Goal: Task Accomplishment & Management: Manage account settings

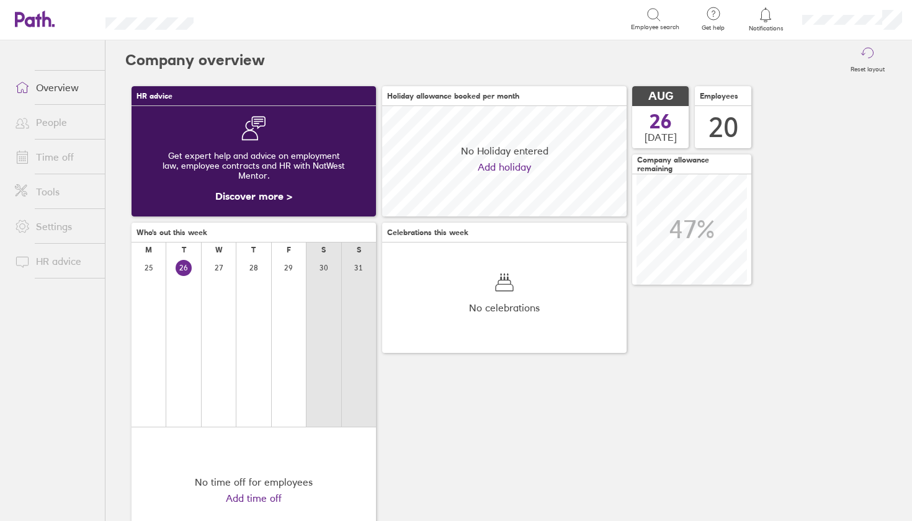
scroll to position [110, 245]
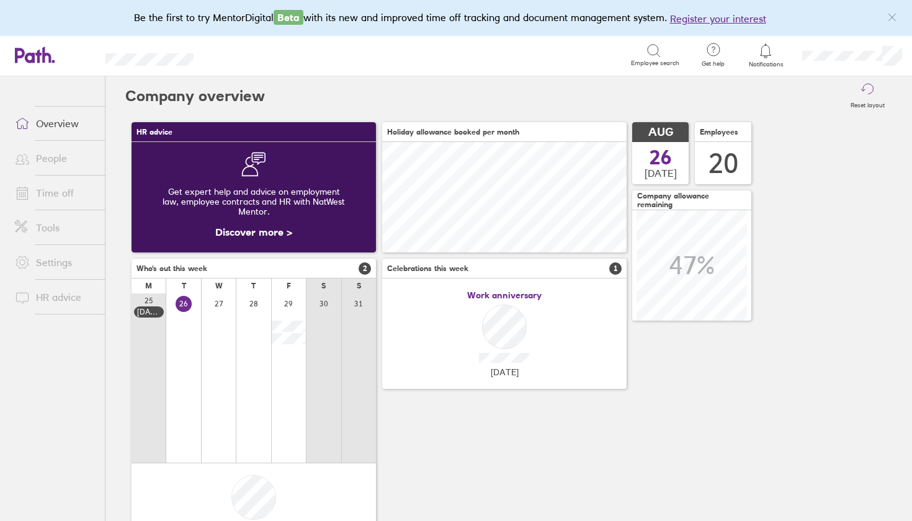
click at [53, 187] on link "Time off" at bounding box center [55, 193] width 100 height 25
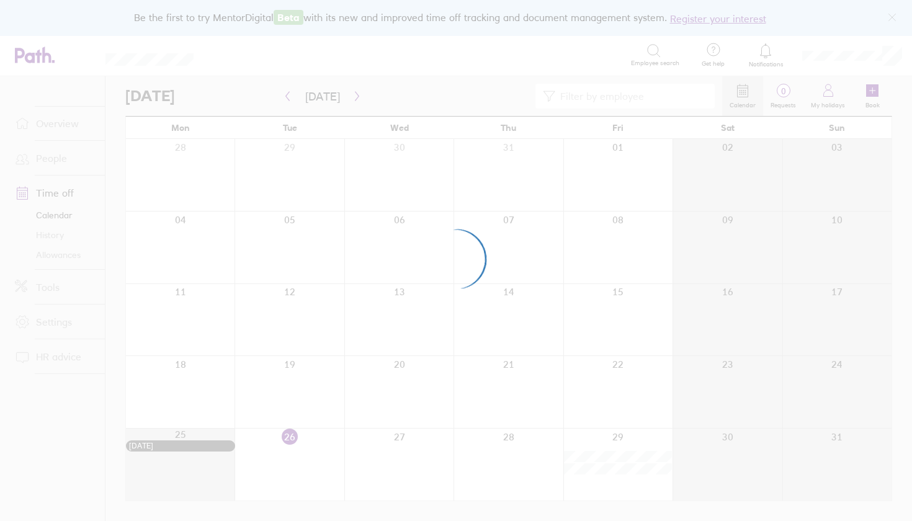
click at [777, 63] on div at bounding box center [456, 260] width 912 height 521
click at [772, 58] on div at bounding box center [456, 260] width 912 height 521
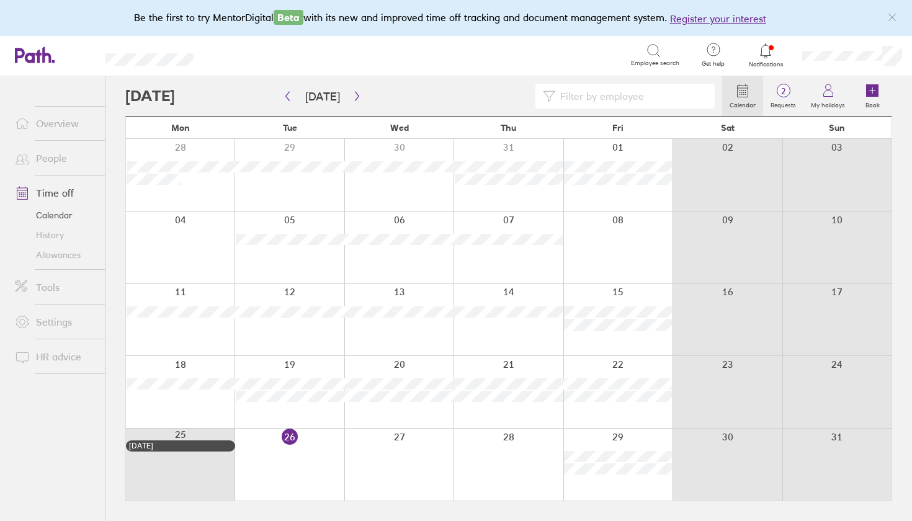
click at [775, 68] on div "Notifications" at bounding box center [766, 56] width 53 height 40
click at [773, 66] on span "Notifications" at bounding box center [766, 64] width 40 height 7
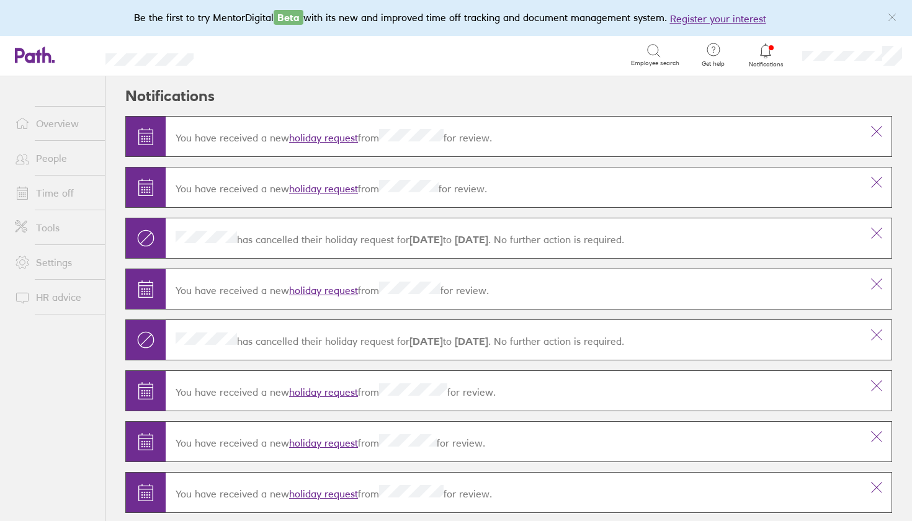
click at [339, 137] on link "holiday request" at bounding box center [323, 138] width 69 height 12
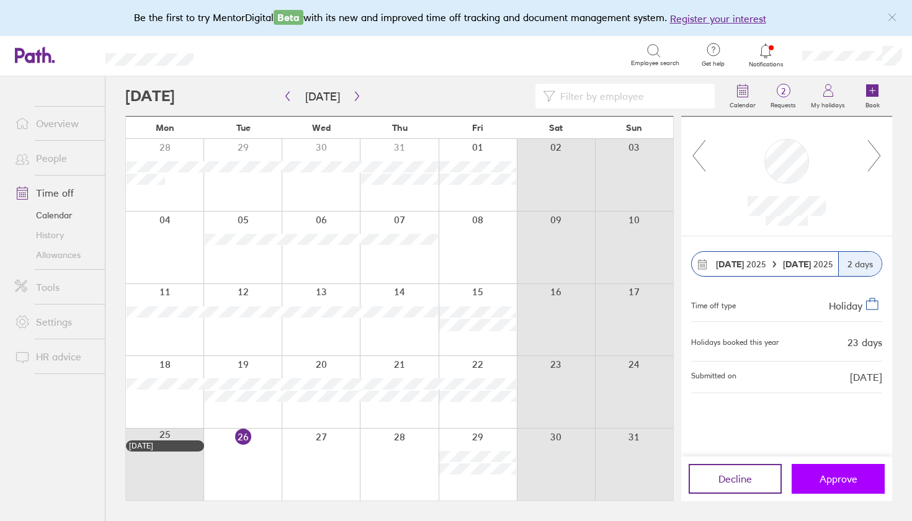
click at [853, 474] on span "Approve" at bounding box center [839, 479] width 38 height 11
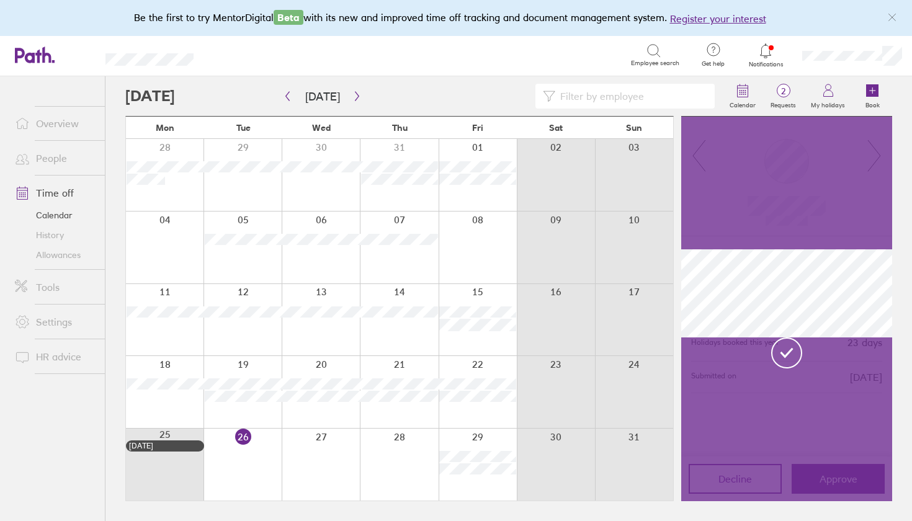
click at [759, 63] on span "Notifications" at bounding box center [766, 64] width 40 height 7
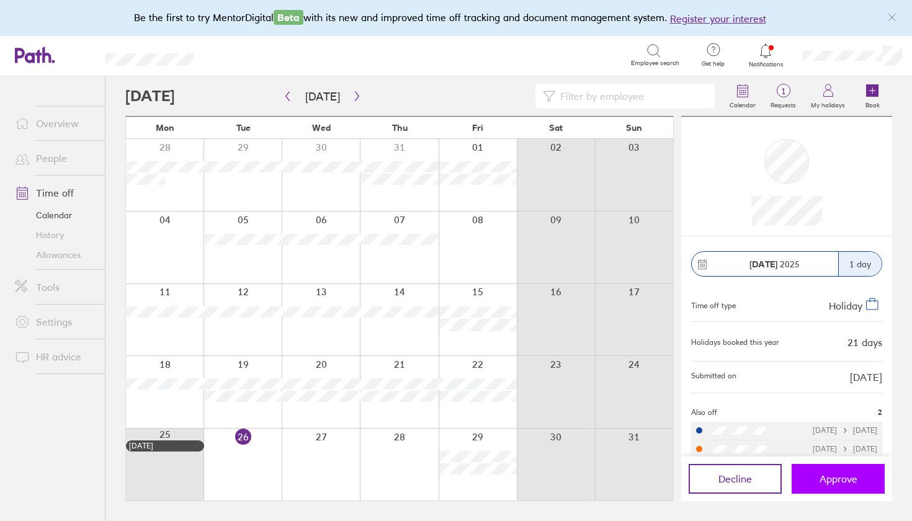
click at [824, 482] on span "Approve" at bounding box center [839, 479] width 38 height 11
click at [769, 63] on span "Notifications" at bounding box center [766, 64] width 40 height 7
